Goal: Transaction & Acquisition: Book appointment/travel/reservation

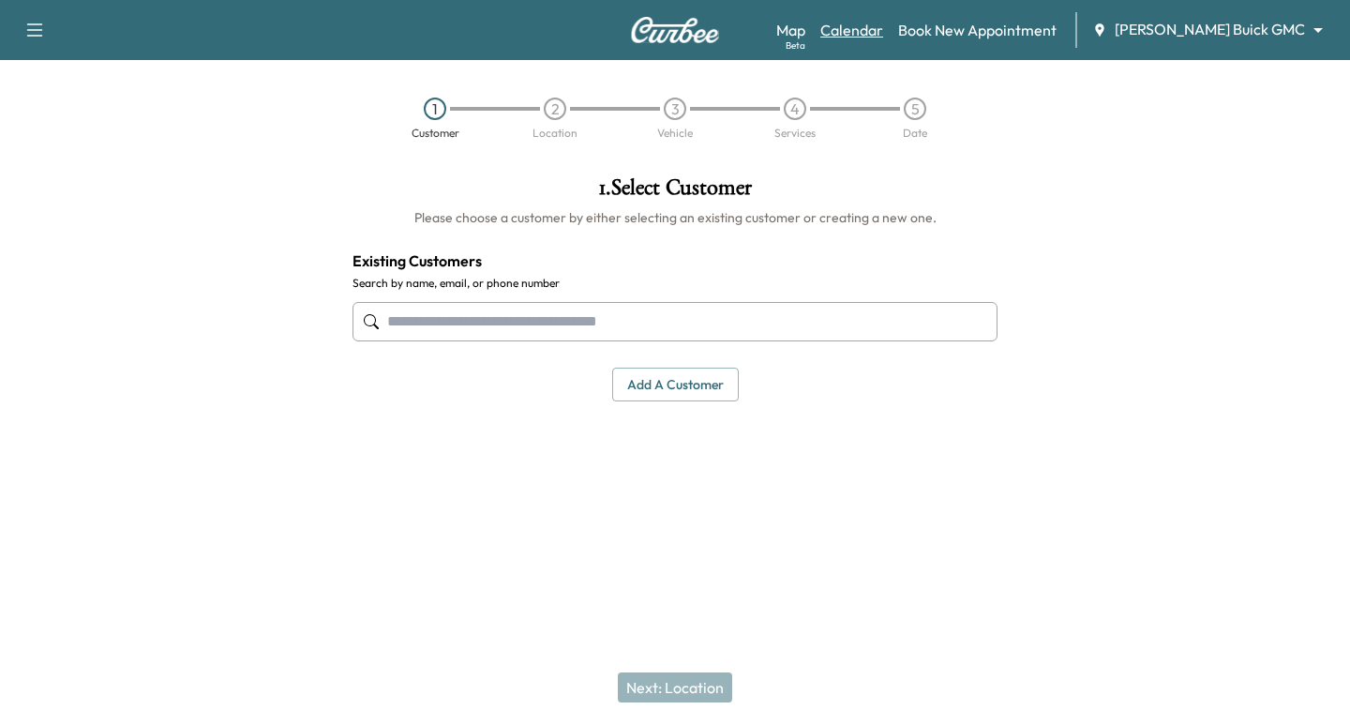
click at [883, 32] on link "Calendar" at bounding box center [851, 30] width 63 height 23
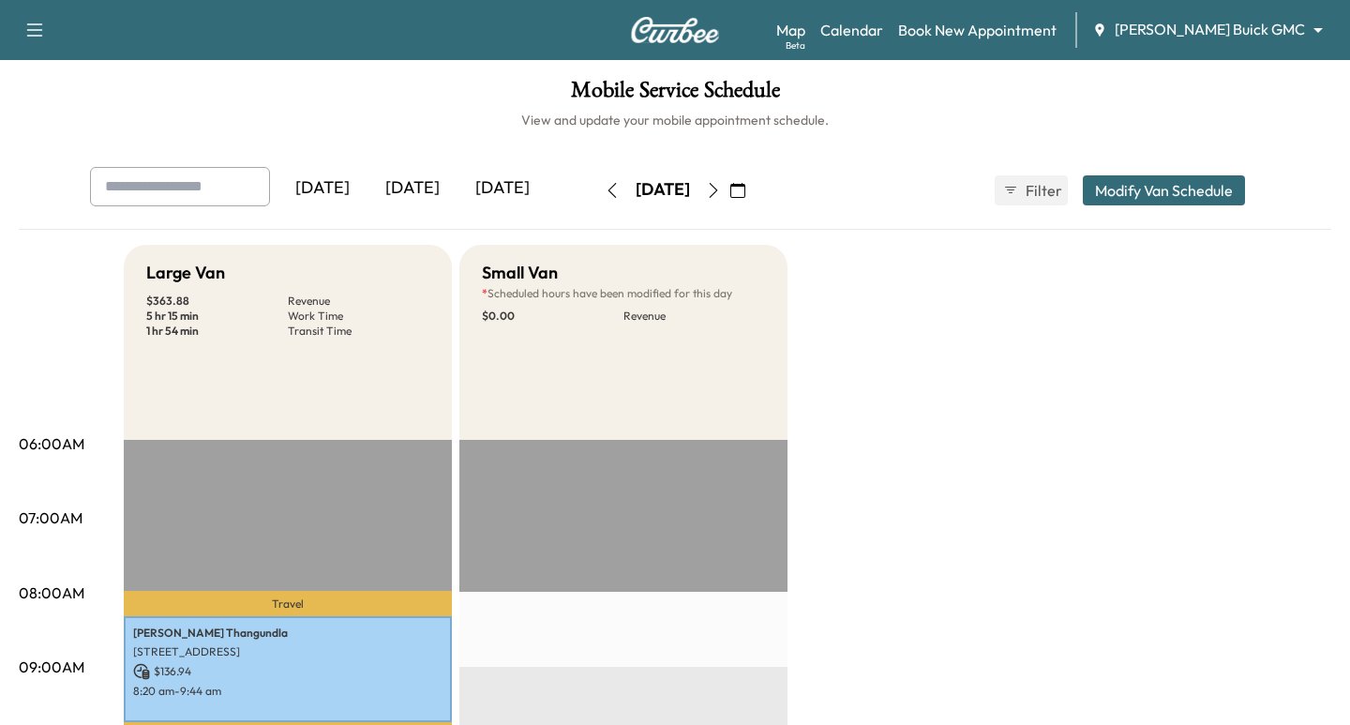
click at [1200, 27] on body "Support Log Out Map Beta Calendar Book New Appointment [PERSON_NAME] Buick GMC …" at bounding box center [675, 362] width 1350 height 725
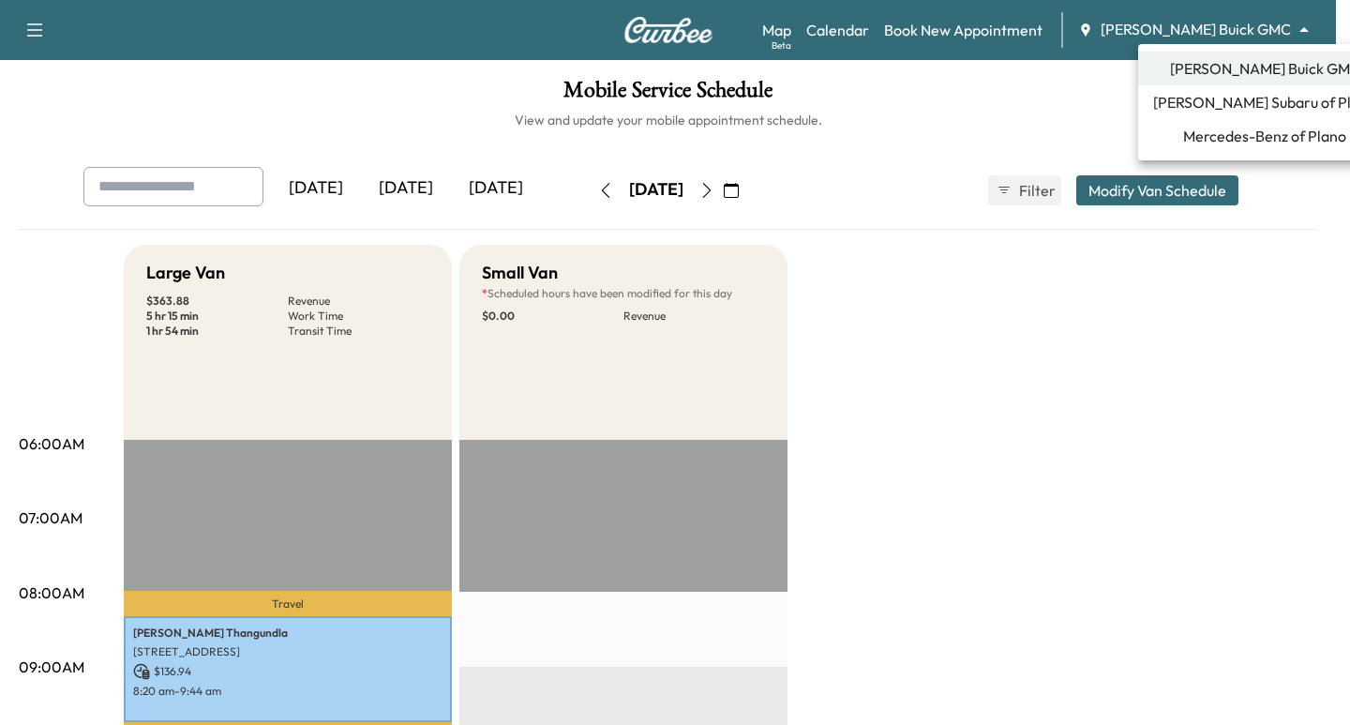
click at [1238, 103] on span "[PERSON_NAME] Subaru of Plano" at bounding box center [1264, 102] width 223 height 23
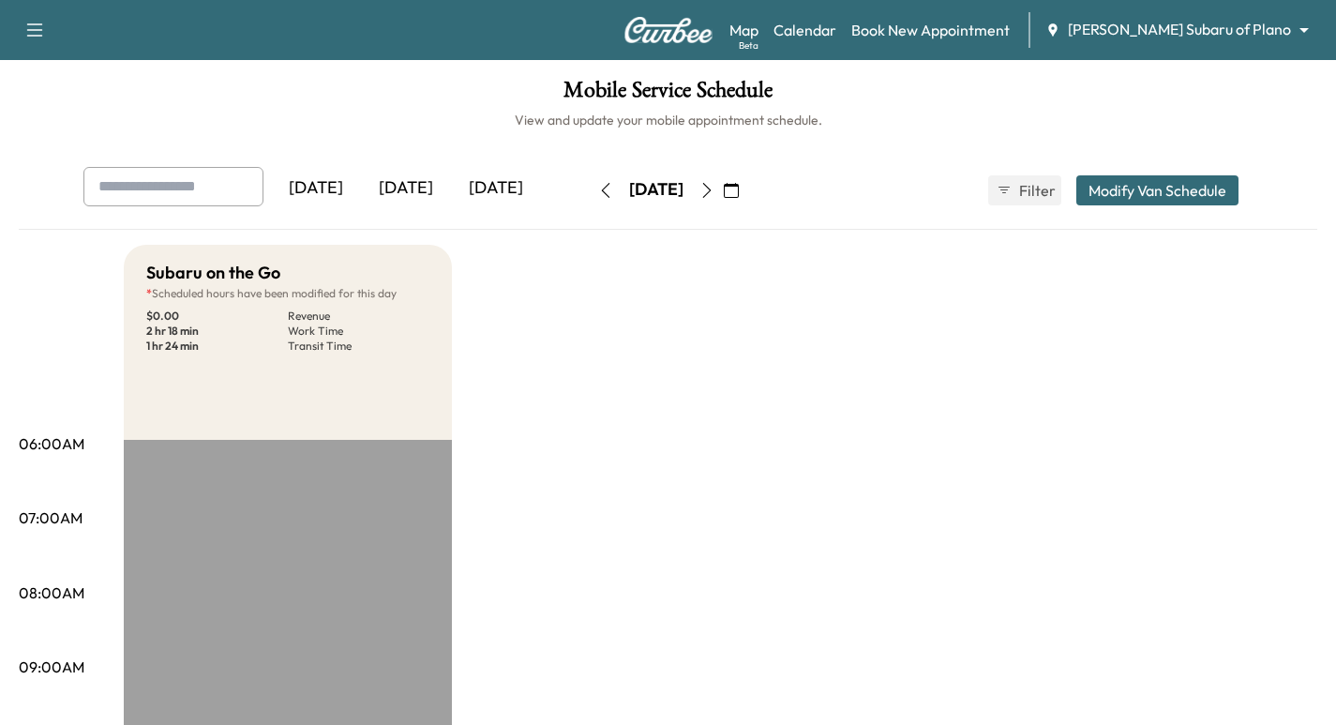
click at [739, 195] on icon "button" at bounding box center [731, 190] width 15 height 15
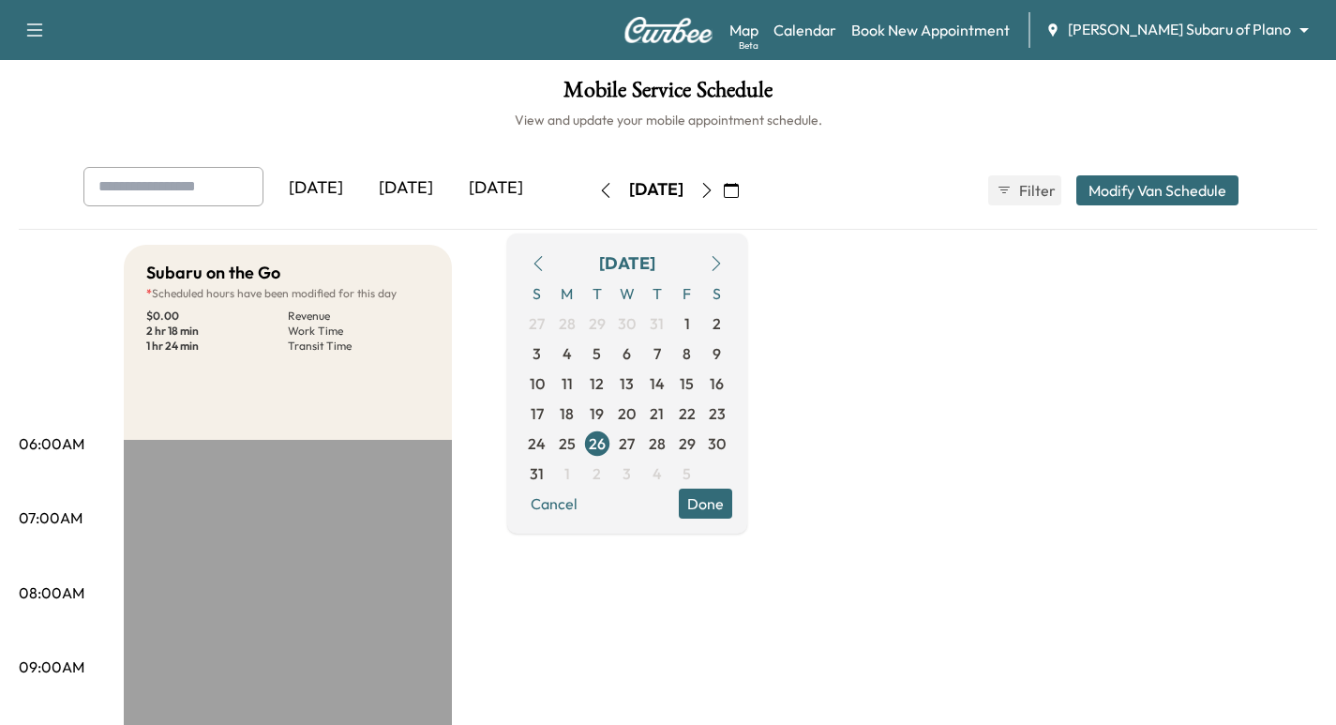
click at [732, 276] on button "button" at bounding box center [716, 263] width 32 height 30
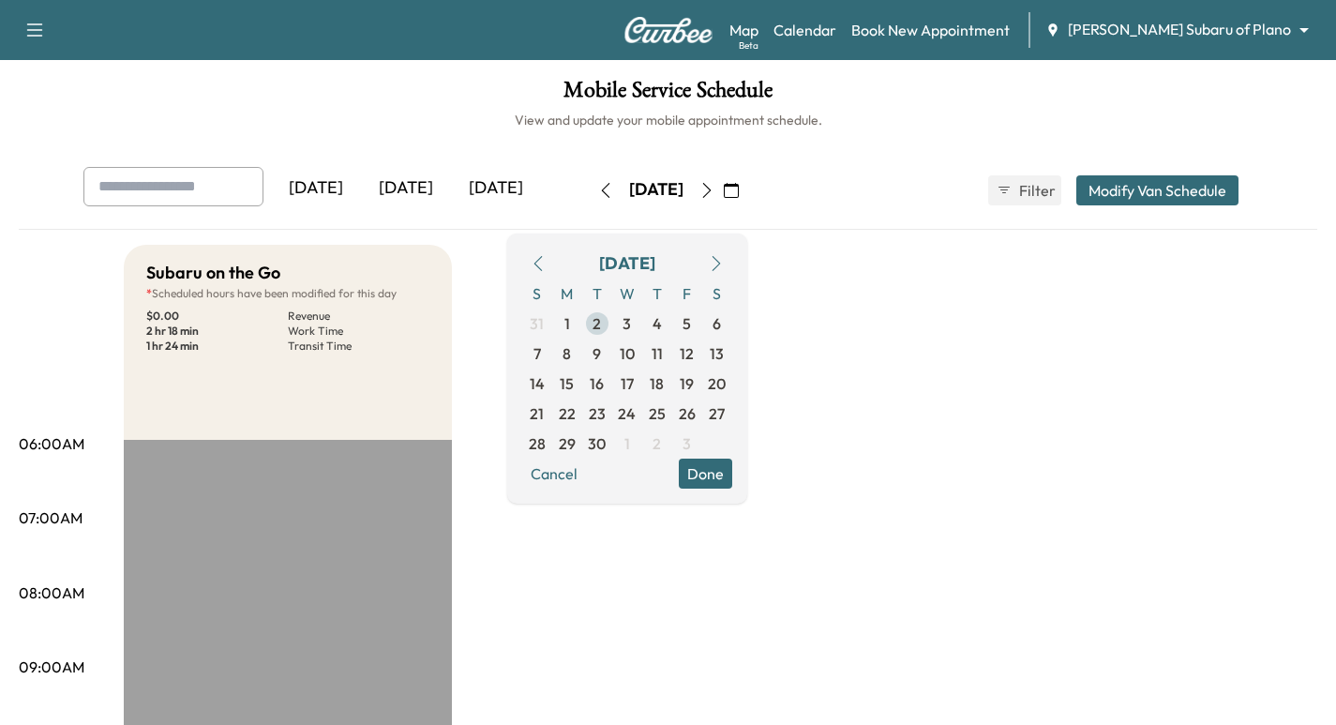
click at [612, 327] on span "2" at bounding box center [597, 323] width 30 height 30
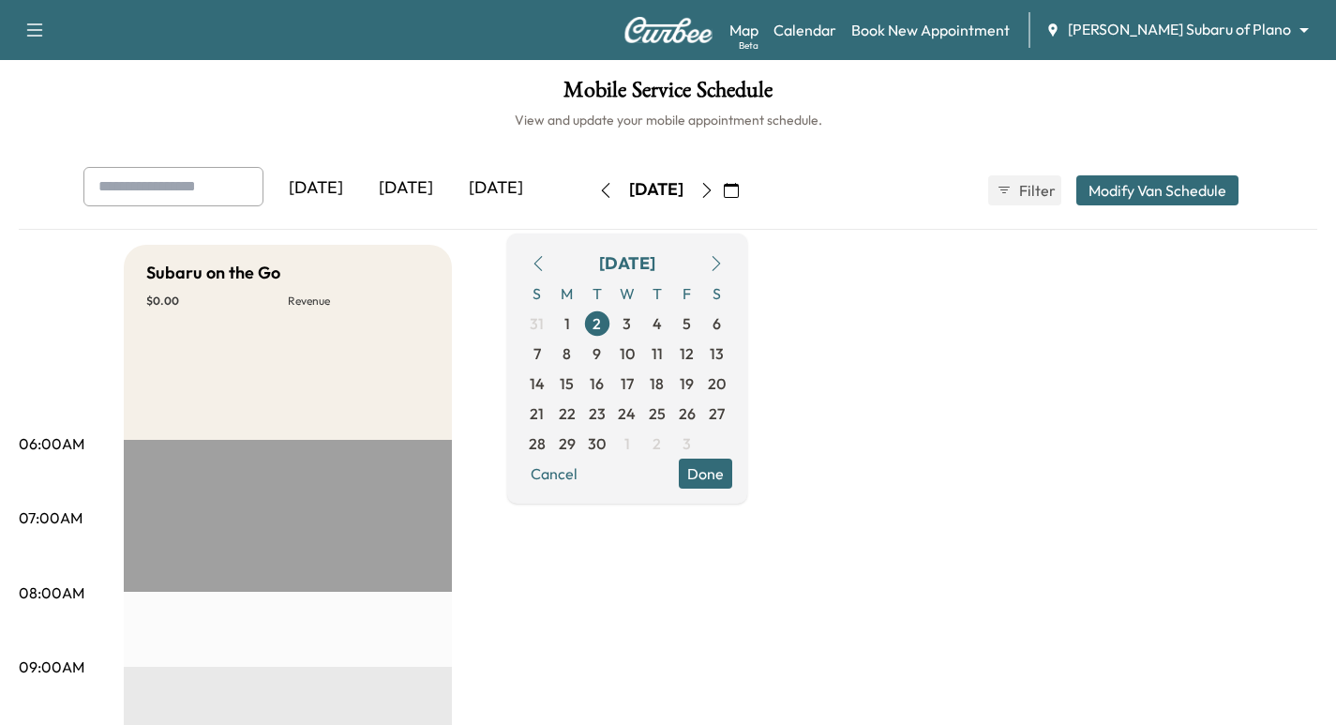
drag, startPoint x: 780, startPoint y: 616, endPoint x: 791, endPoint y: 528, distance: 88.8
drag, startPoint x: 772, startPoint y: 466, endPoint x: 767, endPoint y: 476, distance: 11.3
click at [732, 473] on button "Done" at bounding box center [705, 473] width 53 height 30
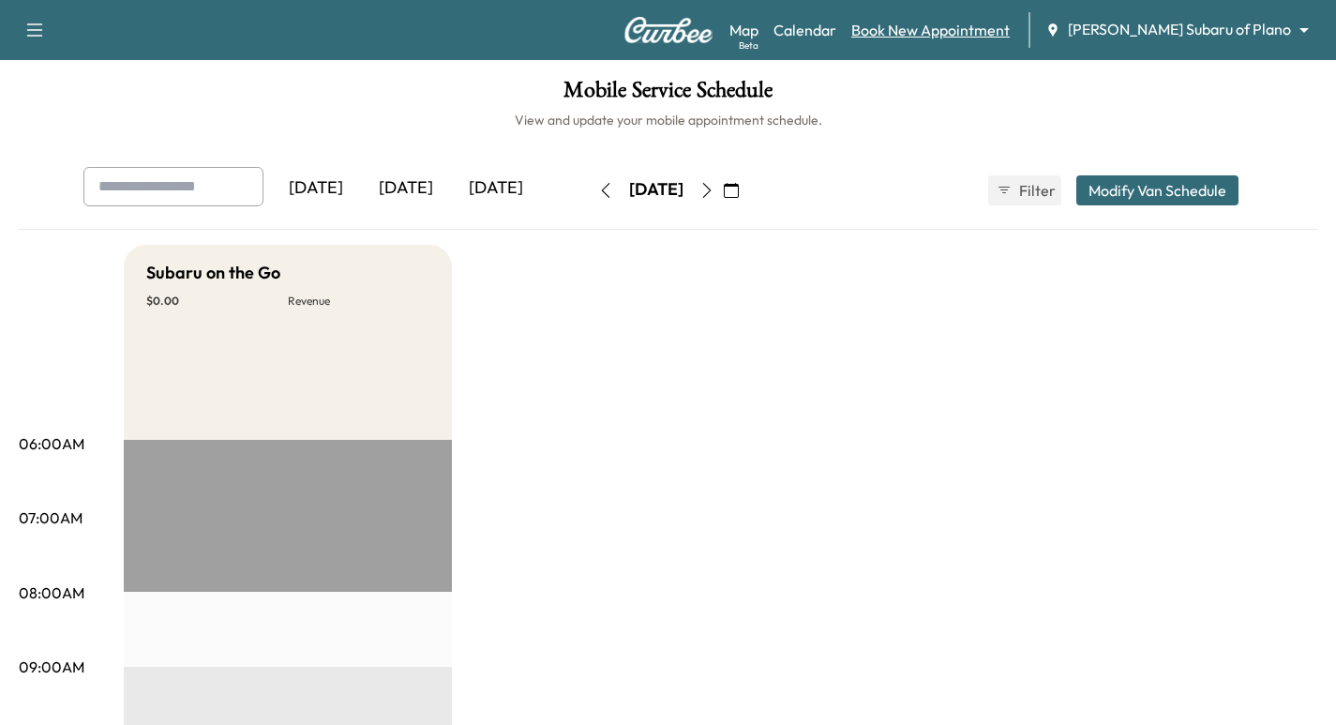
click at [992, 23] on link "Book New Appointment" at bounding box center [930, 30] width 158 height 23
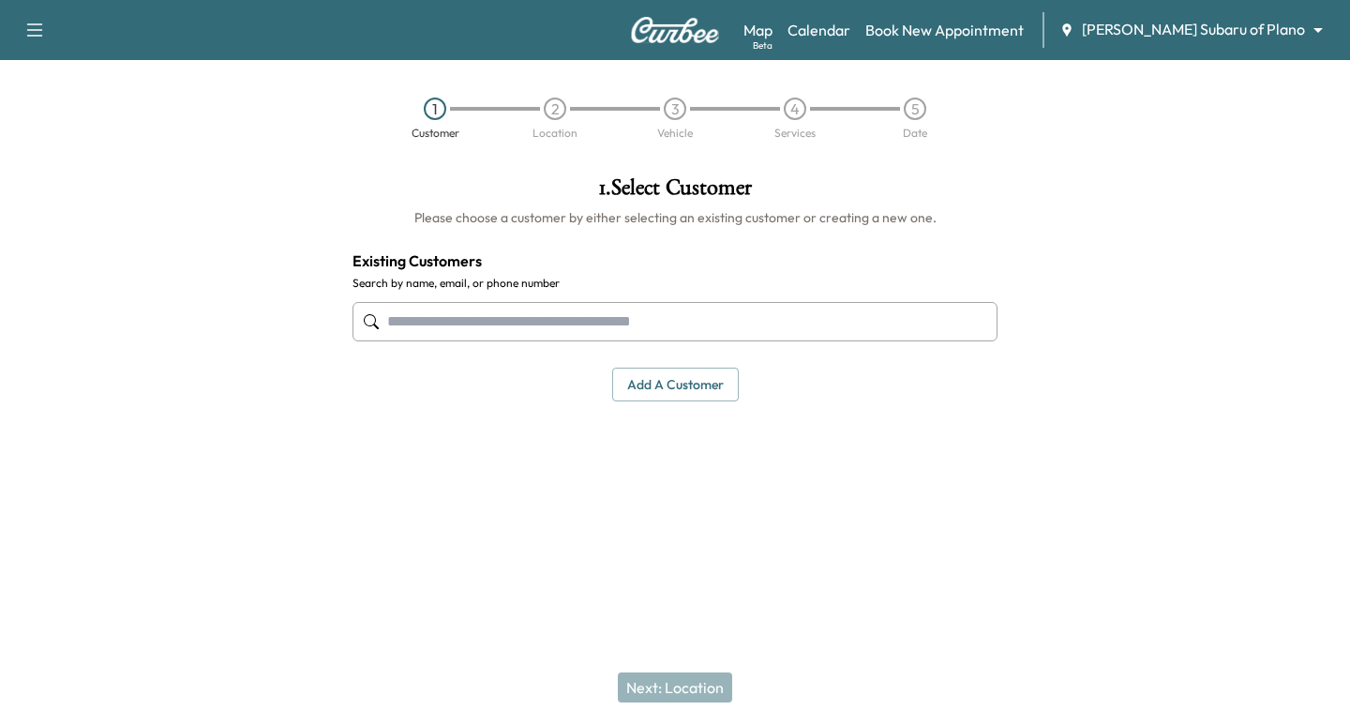
click at [470, 331] on input "text" at bounding box center [675, 321] width 645 height 39
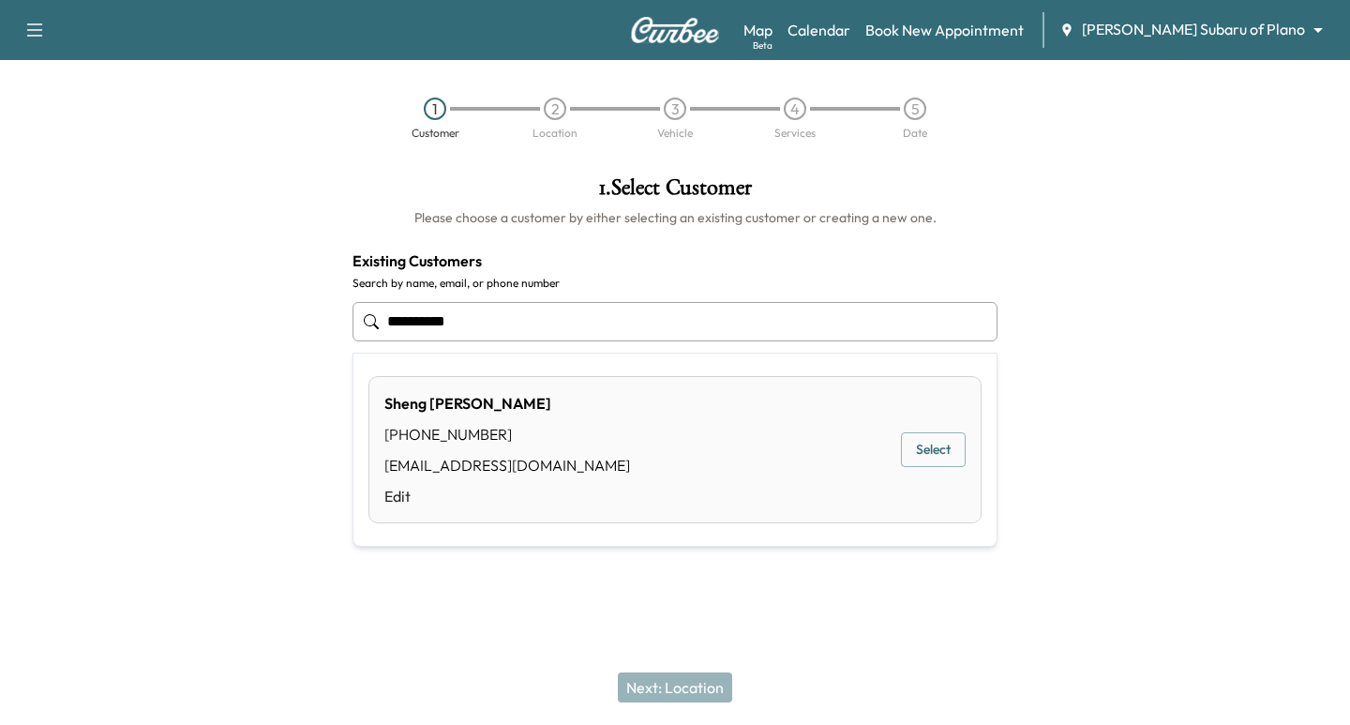
click at [918, 448] on button "Select" at bounding box center [933, 449] width 65 height 35
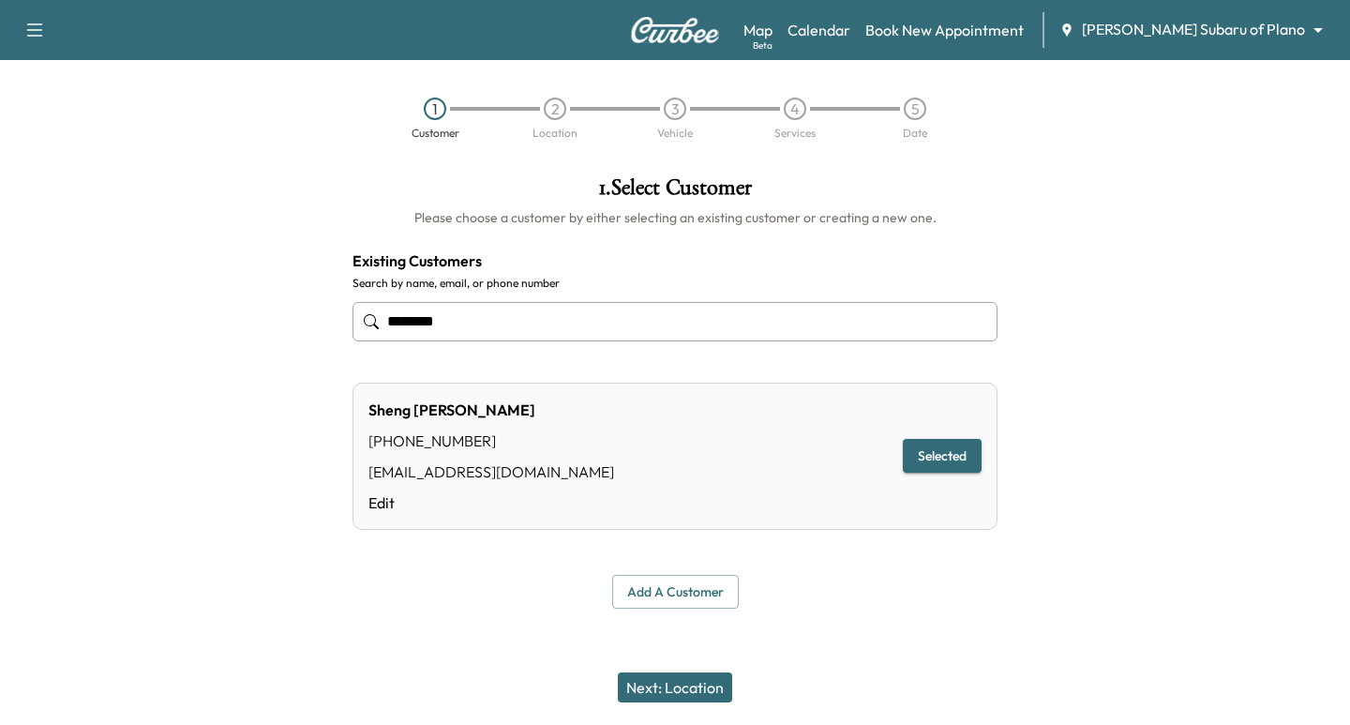
type input "********"
drag, startPoint x: 713, startPoint y: 676, endPoint x: 696, endPoint y: 677, distance: 17.8
click at [713, 678] on button "Next: Location" at bounding box center [675, 687] width 114 height 30
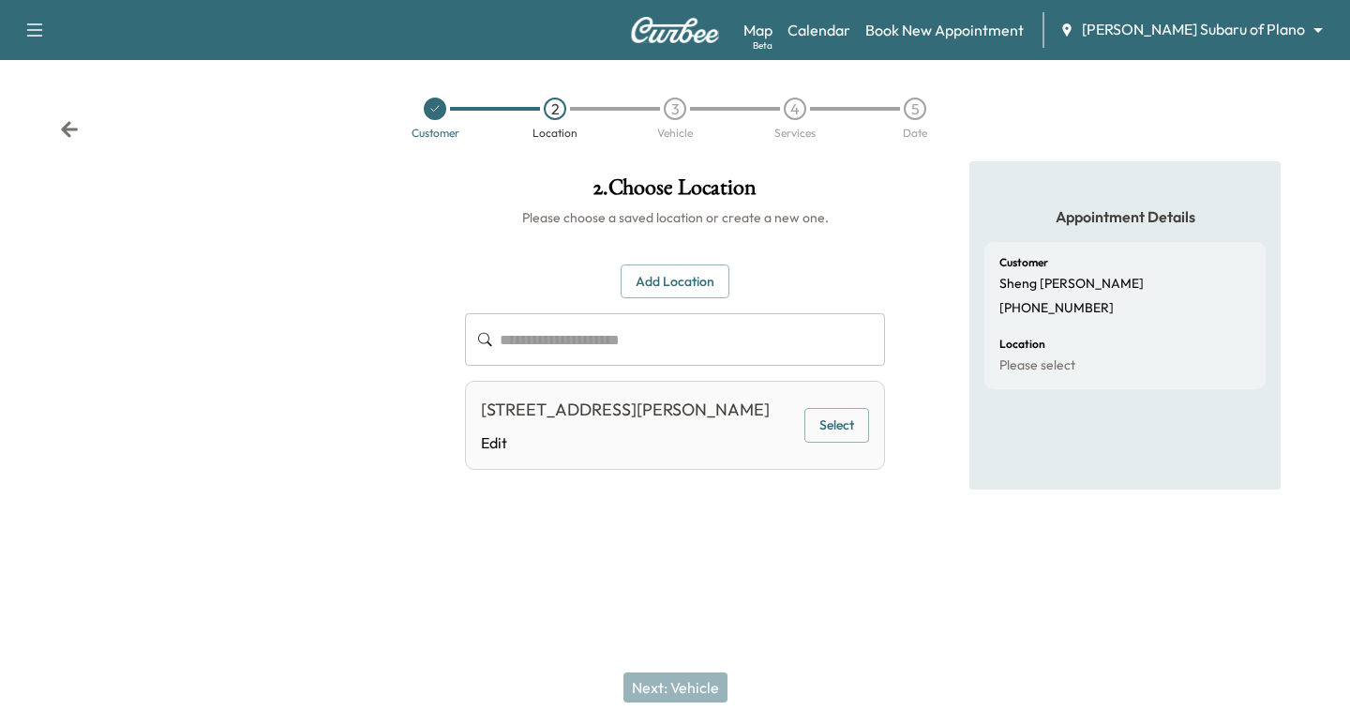
drag, startPoint x: 837, startPoint y: 443, endPoint x: 834, endPoint y: 478, distance: 34.8
click at [839, 443] on button "Select" at bounding box center [836, 425] width 65 height 35
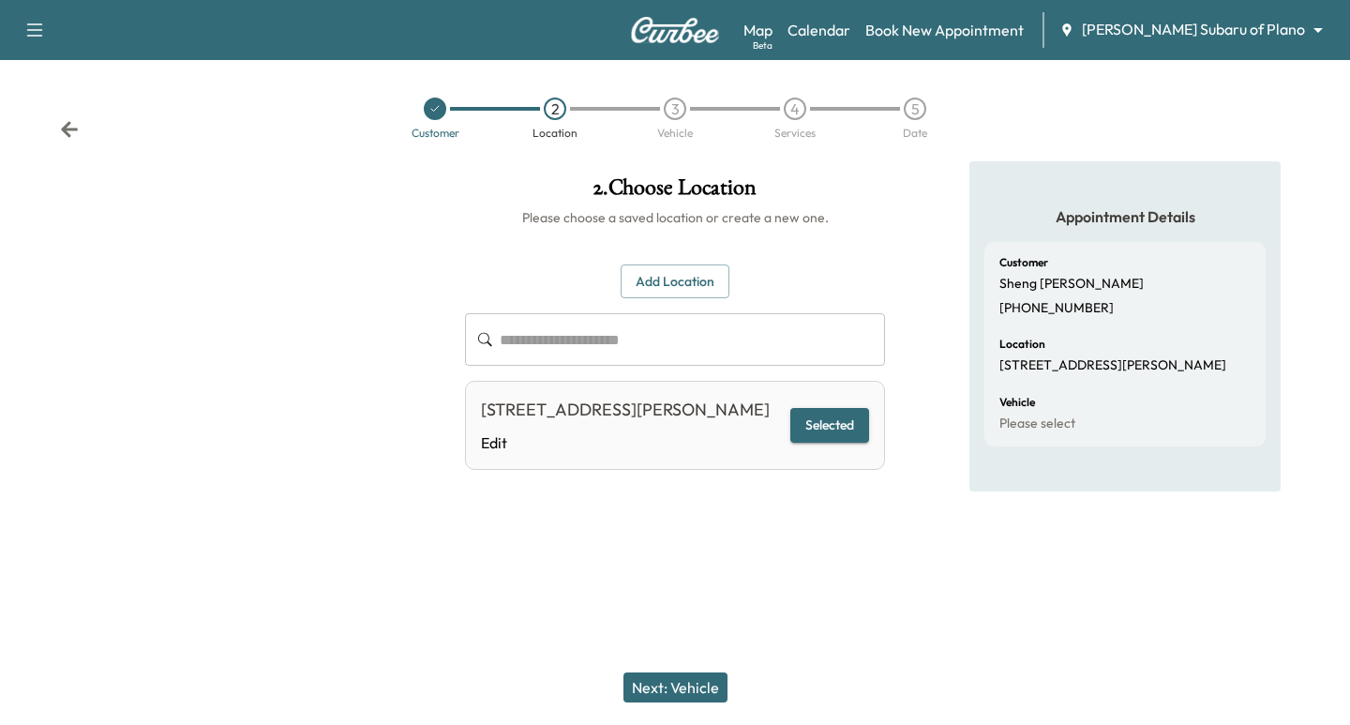
click at [712, 684] on button "Next: Vehicle" at bounding box center [675, 687] width 104 height 30
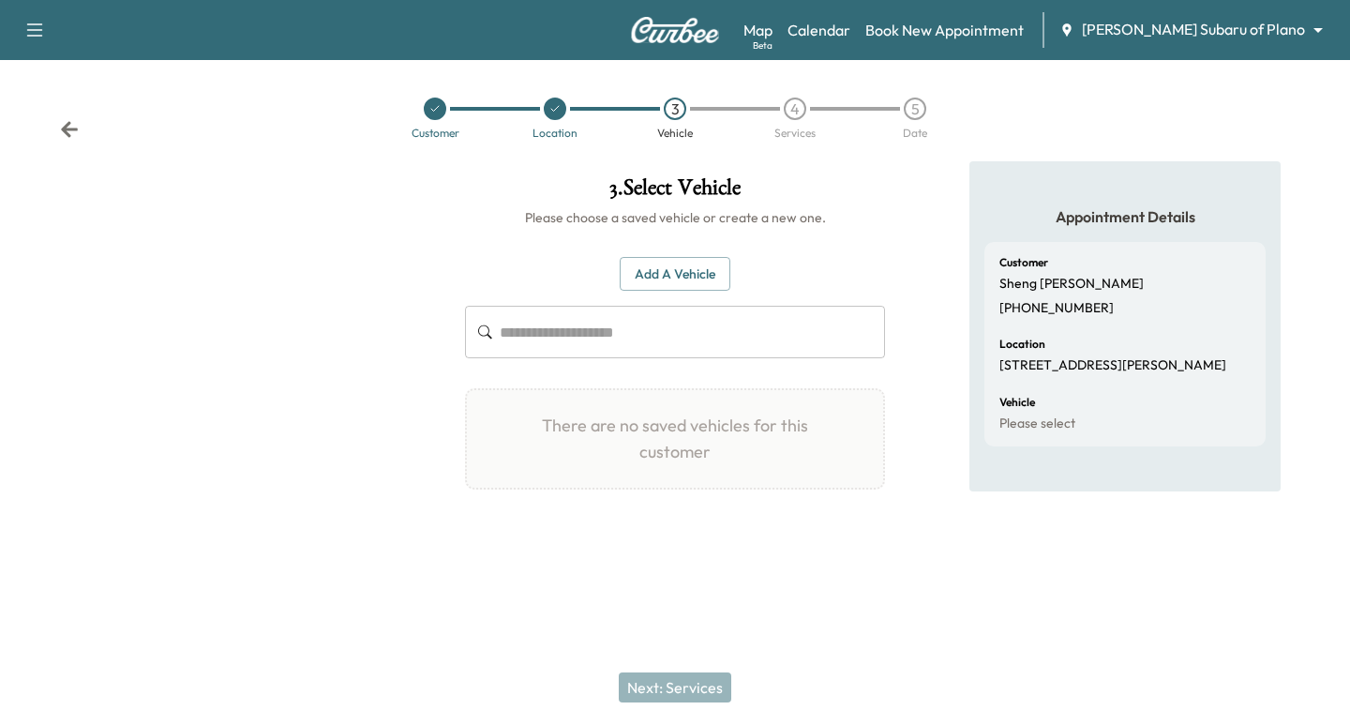
click at [671, 269] on button "Add a Vehicle" at bounding box center [675, 274] width 111 height 35
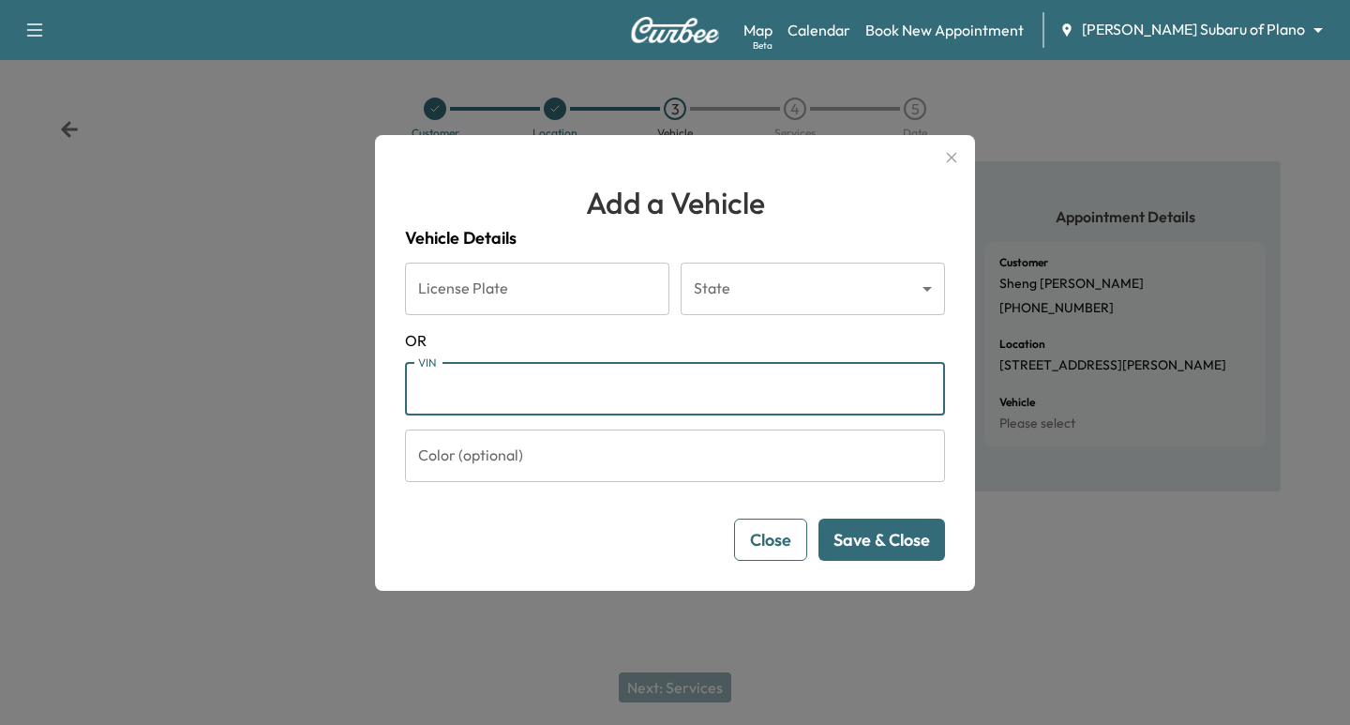
click at [504, 392] on input "VIN" at bounding box center [675, 389] width 540 height 53
paste input "**********"
type input "**********"
click at [872, 553] on button "Save & Close" at bounding box center [881, 539] width 127 height 42
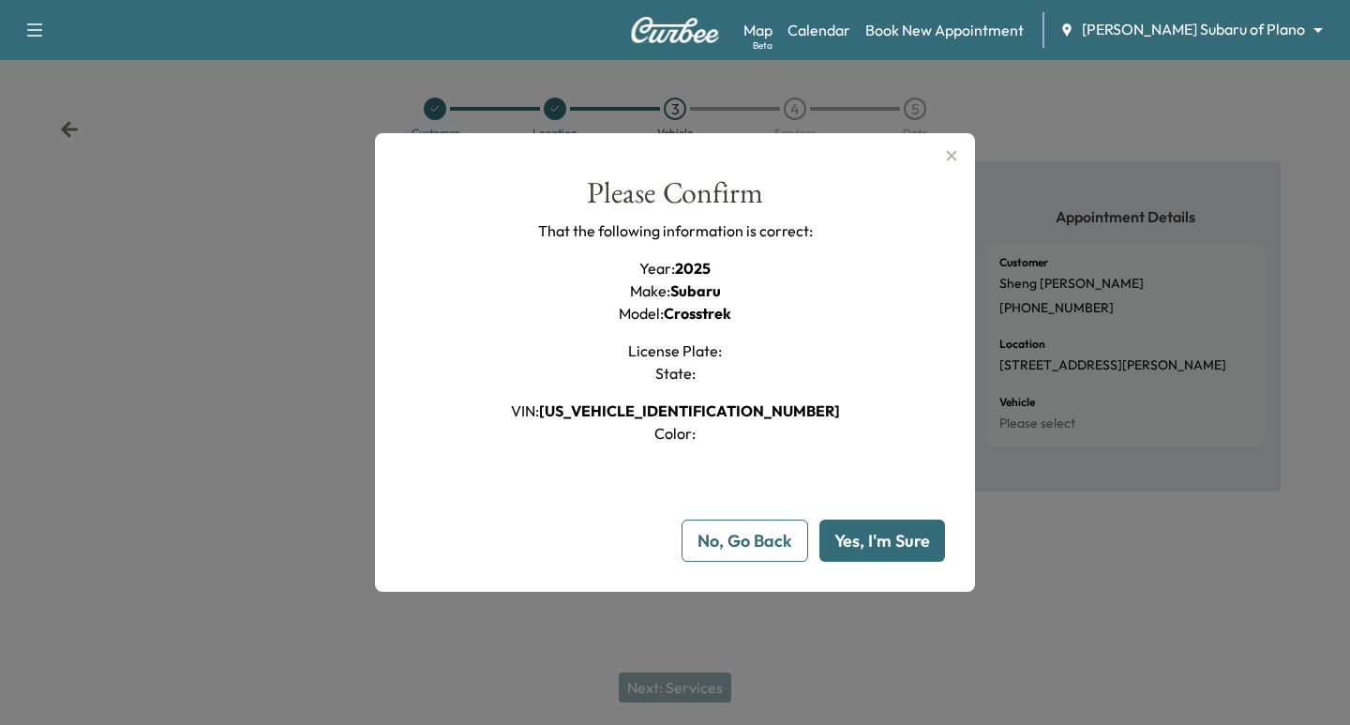
click at [897, 572] on div "**********" at bounding box center [675, 362] width 600 height 459
drag, startPoint x: 871, startPoint y: 548, endPoint x: 864, endPoint y: 583, distance: 35.3
click at [870, 549] on button "Yes, I'm Sure" at bounding box center [882, 540] width 126 height 42
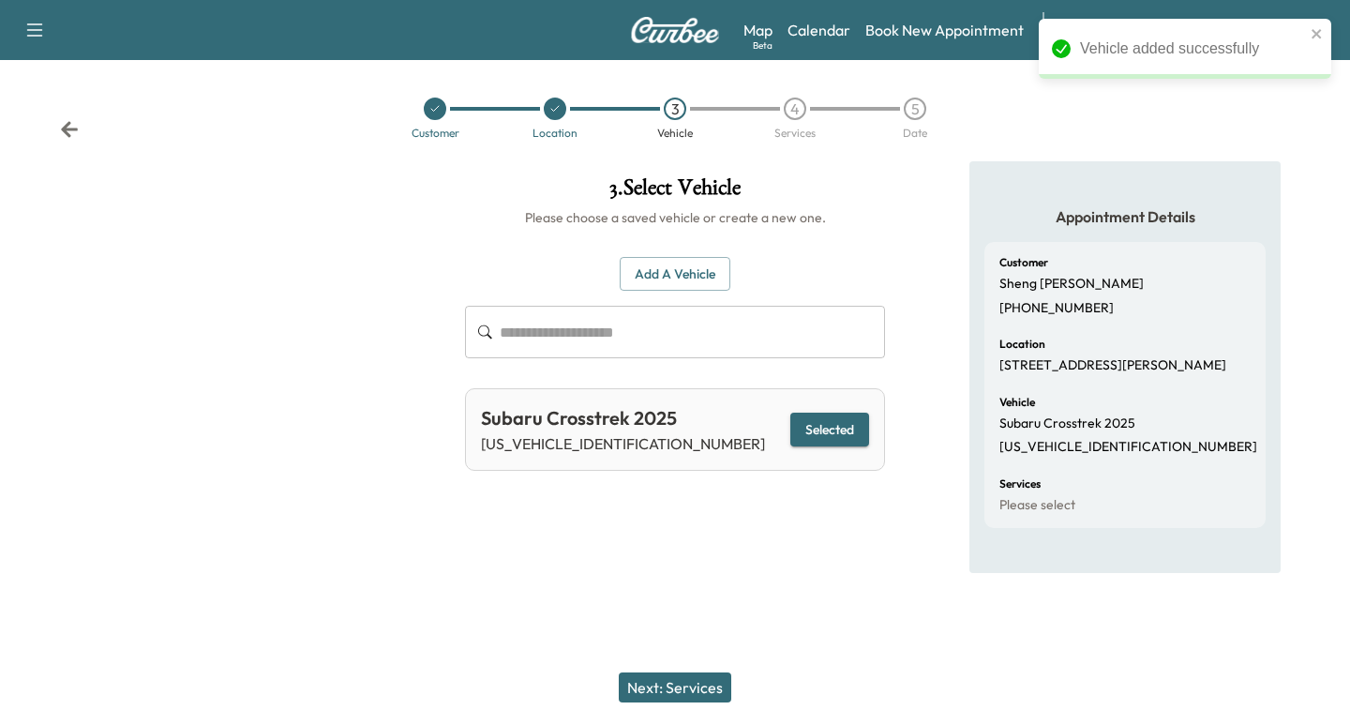
click at [705, 683] on button "Next: Services" at bounding box center [675, 687] width 113 height 30
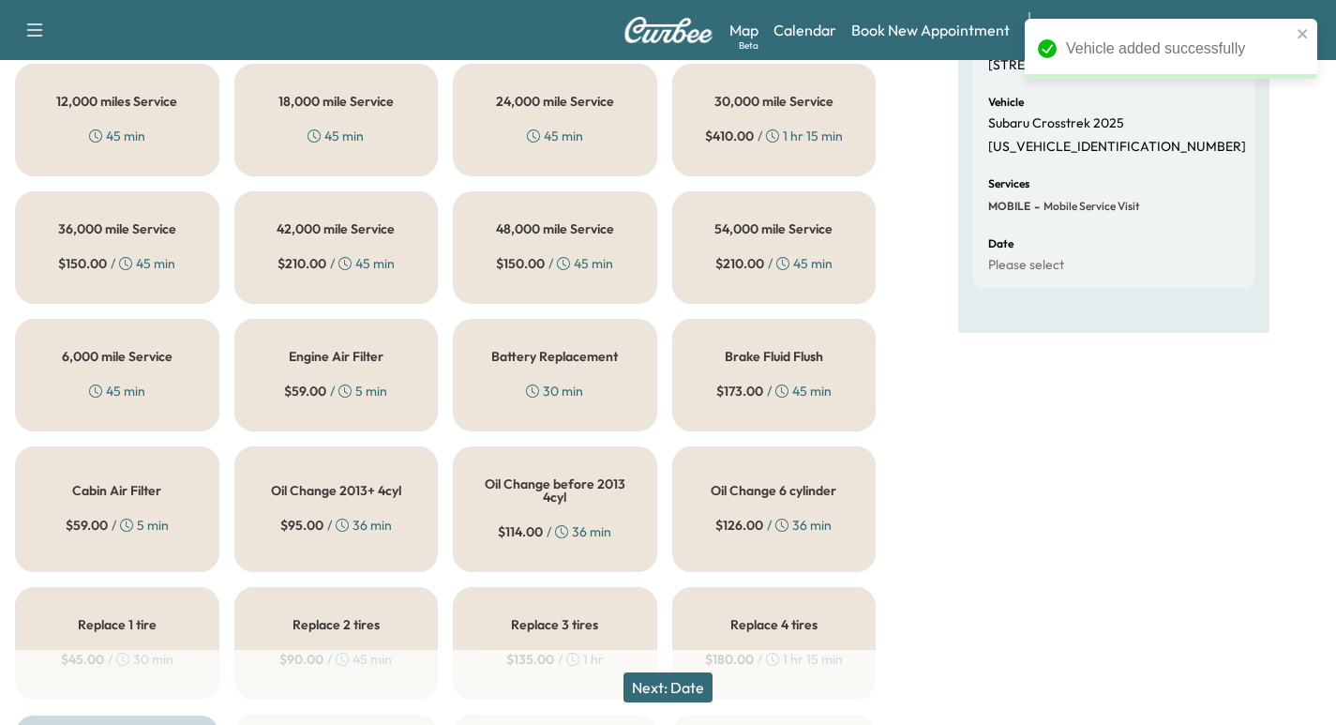
scroll to position [422, 0]
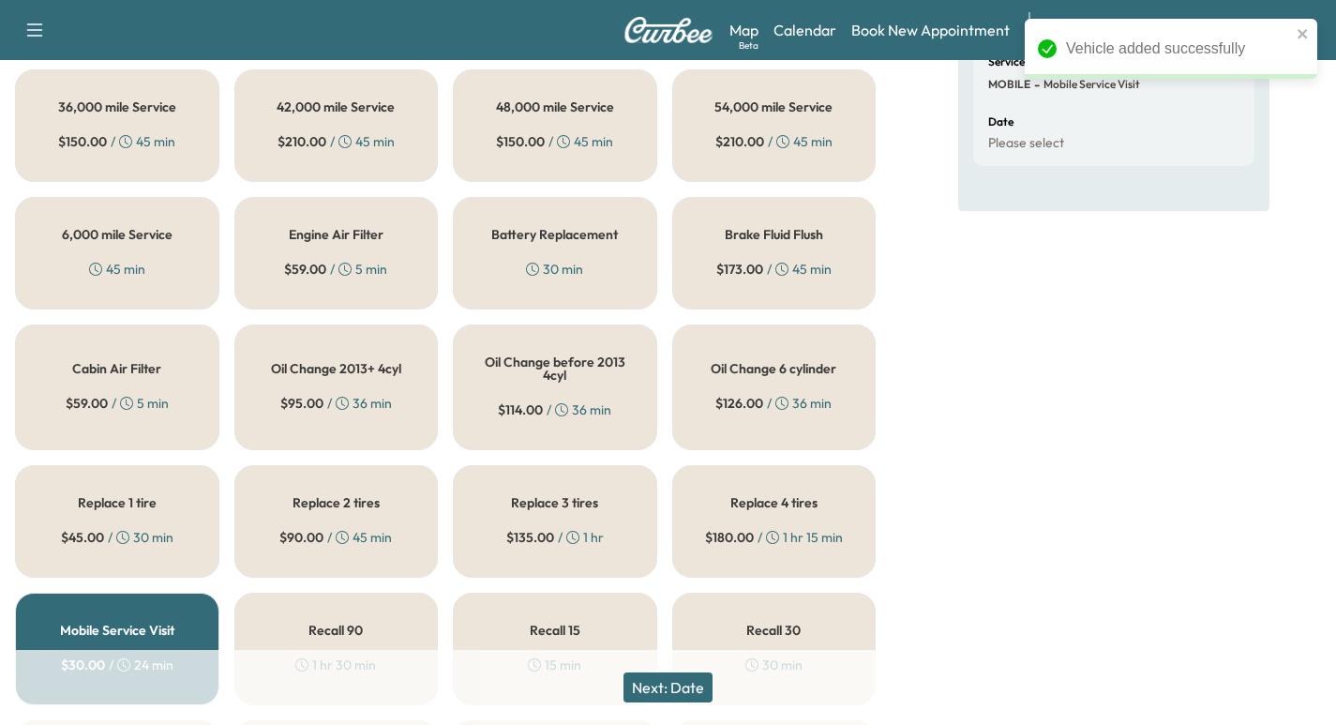
click at [79, 249] on div "6,000 mile Service 45 min" at bounding box center [117, 253] width 204 height 113
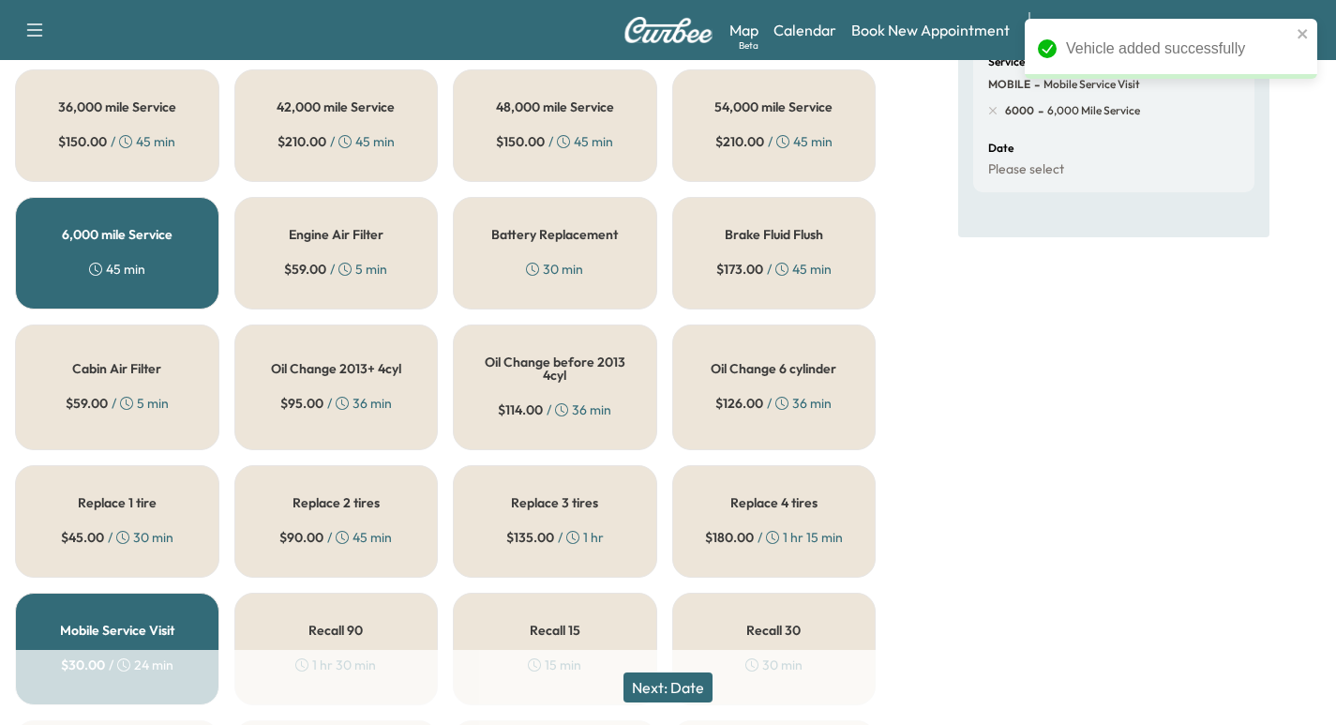
click at [653, 682] on button "Next: Date" at bounding box center [667, 687] width 89 height 30
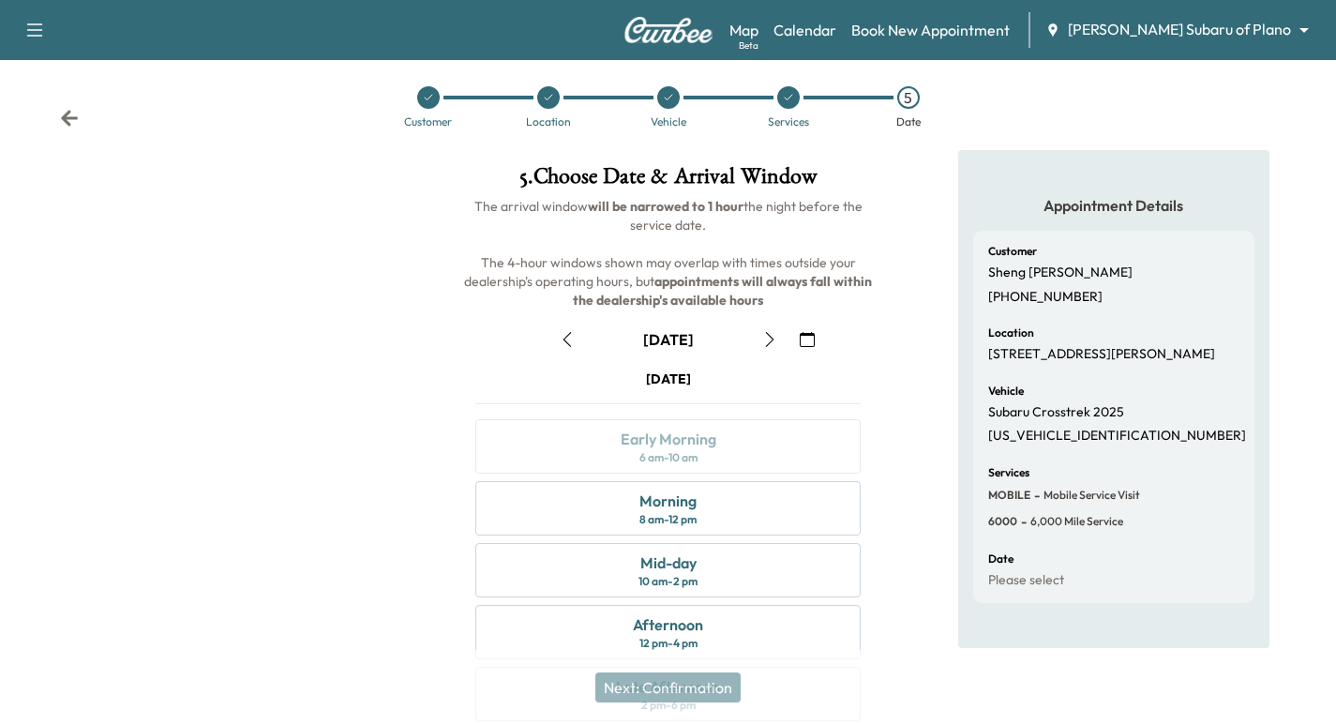
scroll to position [214, 0]
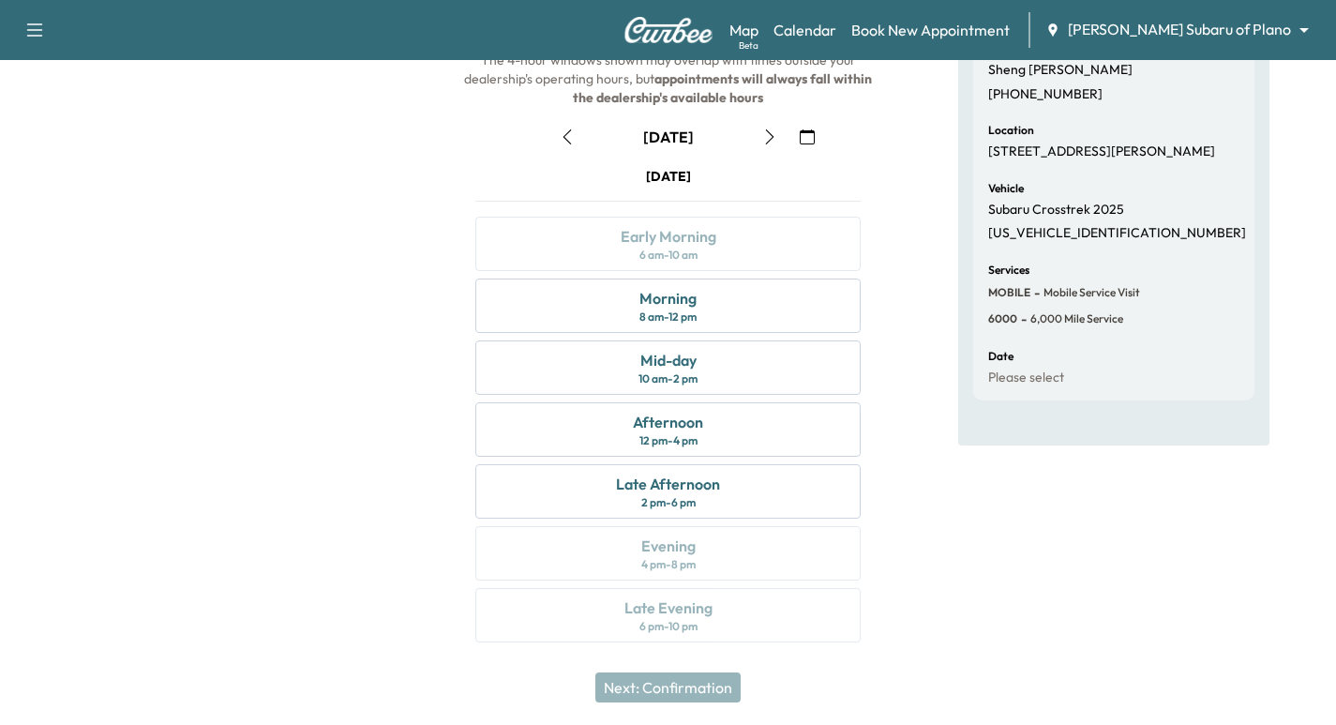
click at [806, 136] on icon "button" at bounding box center [807, 136] width 15 height 15
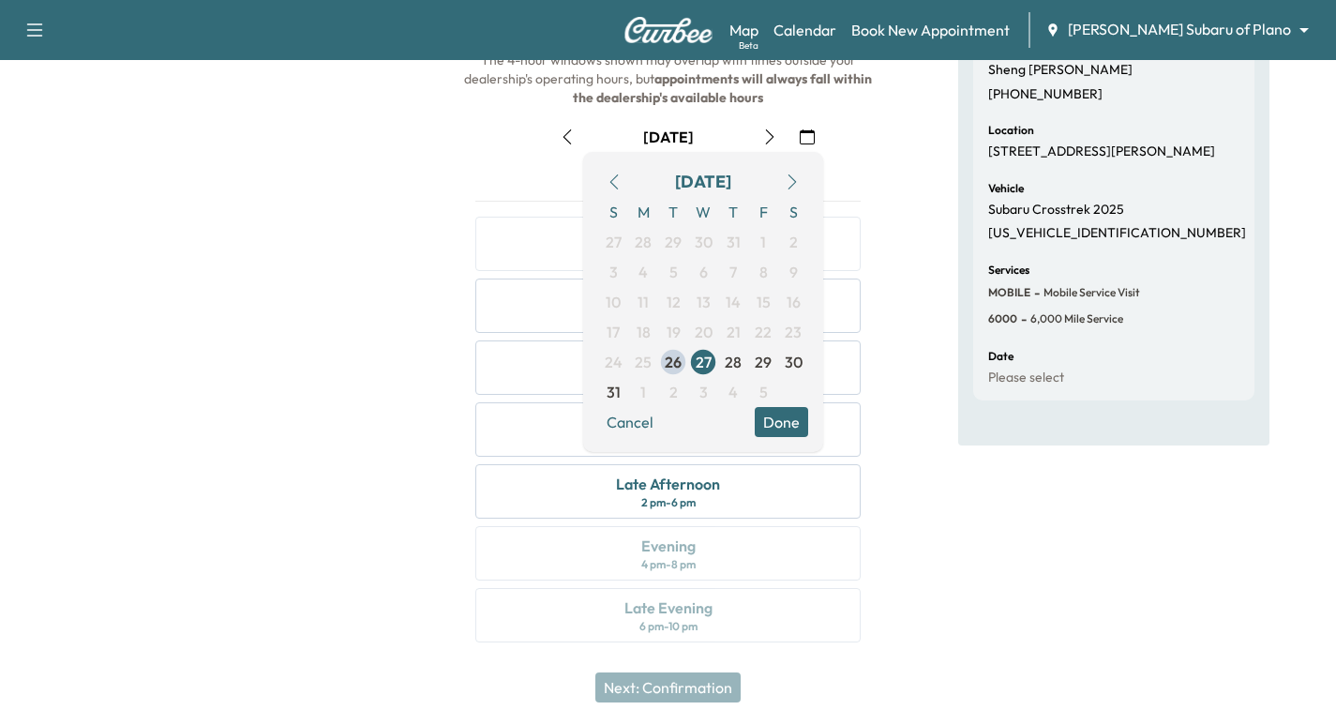
click at [791, 181] on icon "button" at bounding box center [792, 181] width 15 height 15
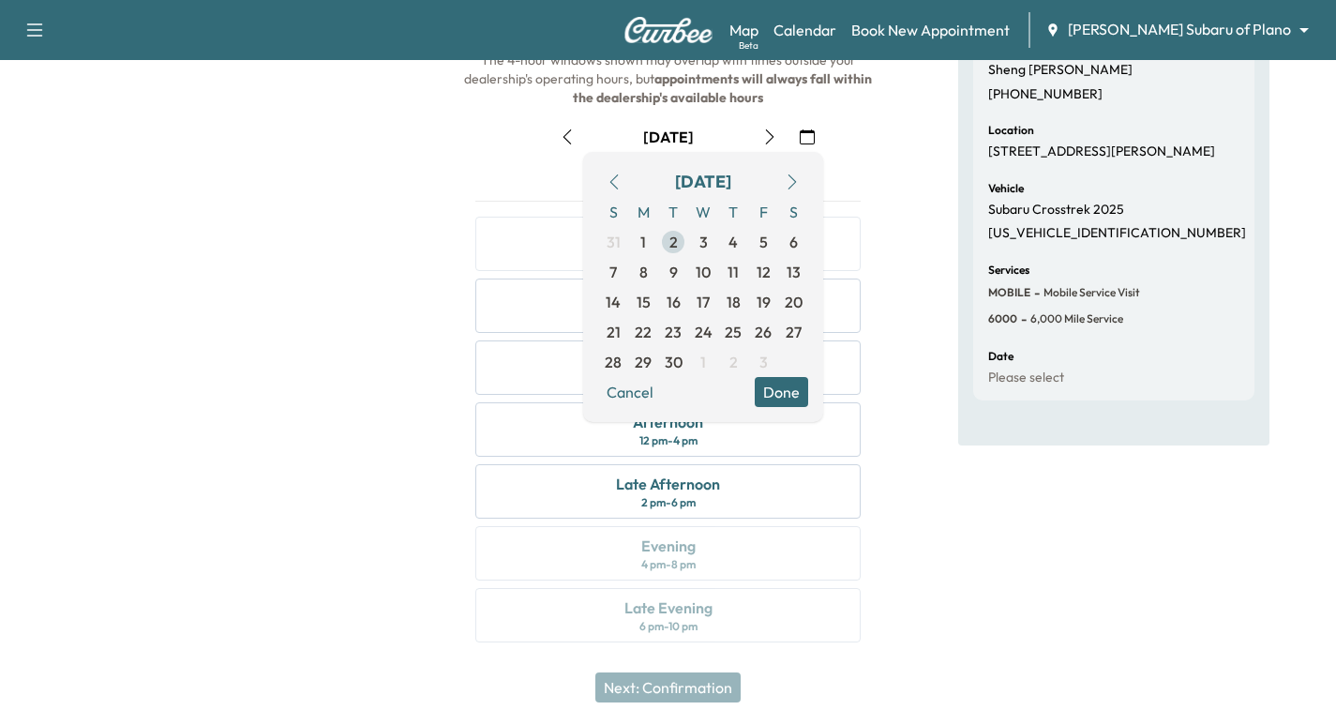
click at [679, 245] on span "2" at bounding box center [673, 242] width 30 height 30
drag, startPoint x: 290, startPoint y: 287, endPoint x: 279, endPoint y: 286, distance: 10.4
click at [288, 287] on div at bounding box center [222, 305] width 445 height 717
